Goal: Check status: Check status

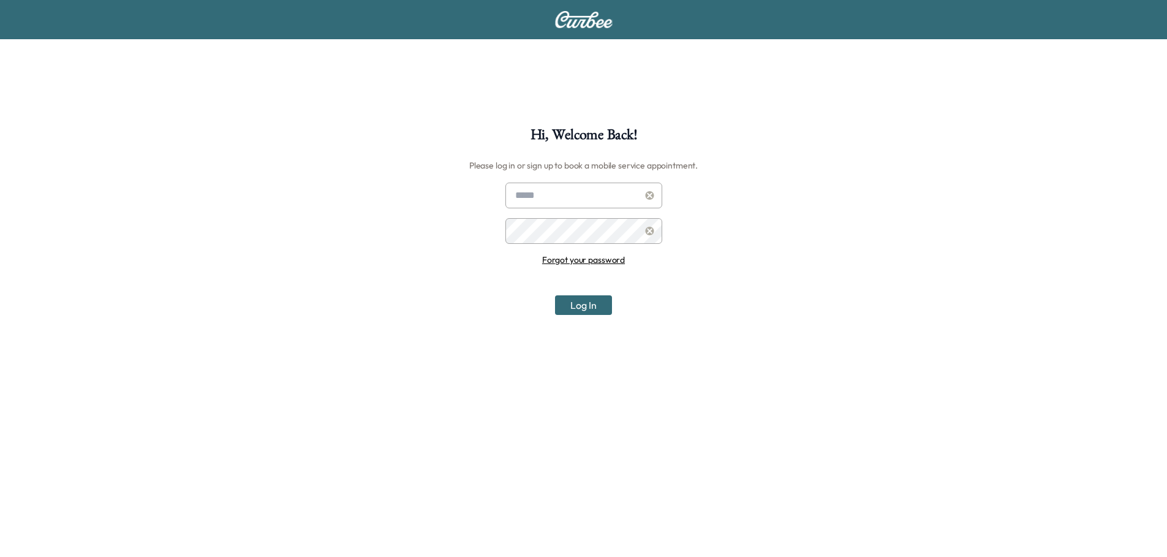
type input "**********"
click at [588, 308] on button "Log In" at bounding box center [583, 305] width 57 height 20
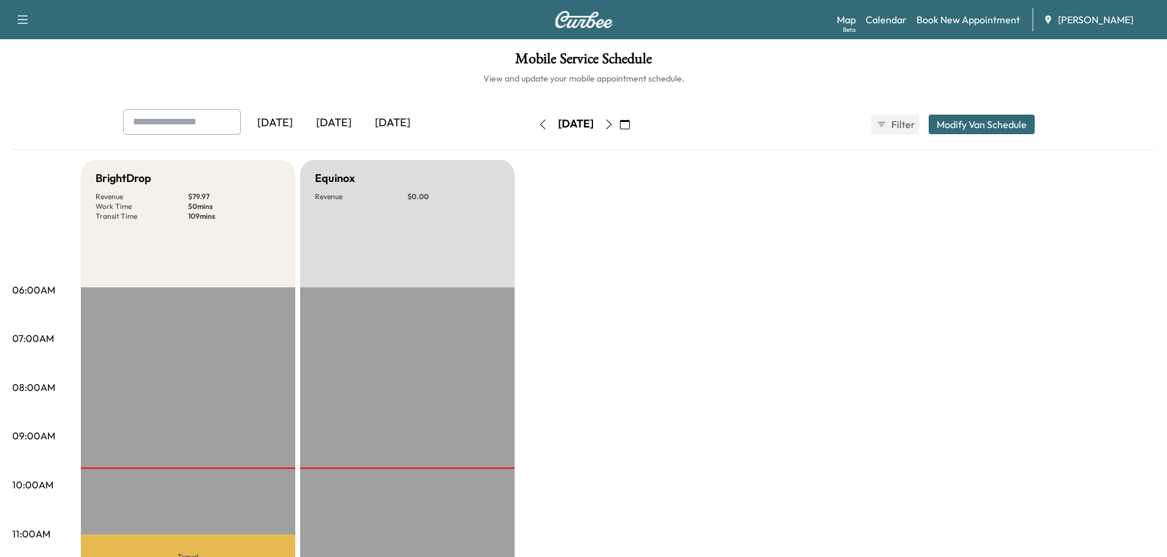
click at [403, 118] on div "[DATE]" at bounding box center [392, 123] width 59 height 28
click at [614, 123] on icon "button" at bounding box center [609, 124] width 10 height 10
